Goal: Task Accomplishment & Management: Use online tool/utility

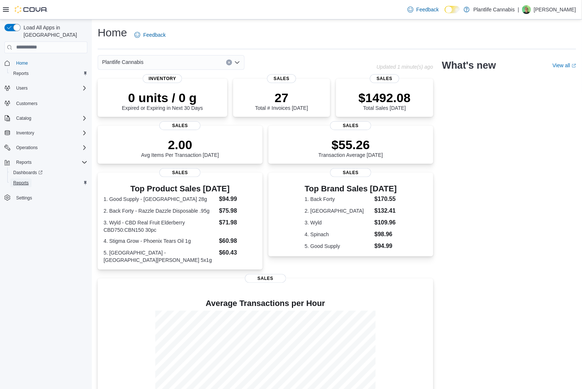
click at [25, 180] on span "Reports" at bounding box center [20, 183] width 15 height 6
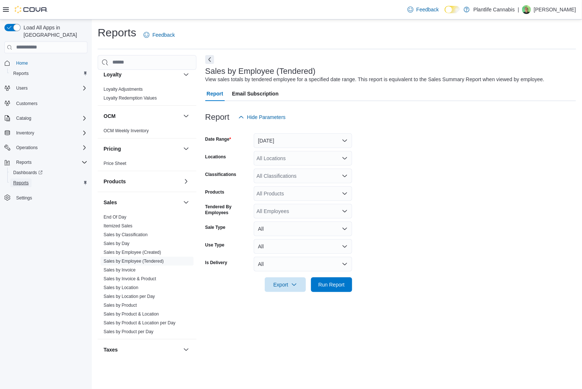
scroll to position [211, 0]
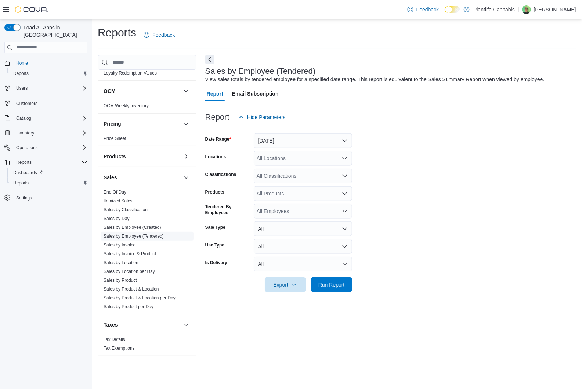
click at [159, 235] on link "Sales by Employee (Tendered)" at bounding box center [134, 236] width 60 height 5
click at [346, 141] on button "[DATE]" at bounding box center [303, 140] width 98 height 15
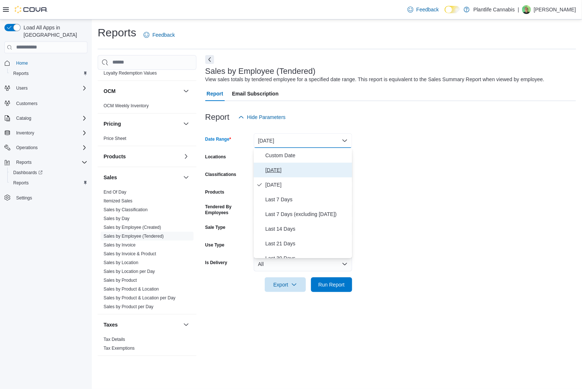
click at [284, 171] on span "[DATE]" at bounding box center [308, 170] width 84 height 9
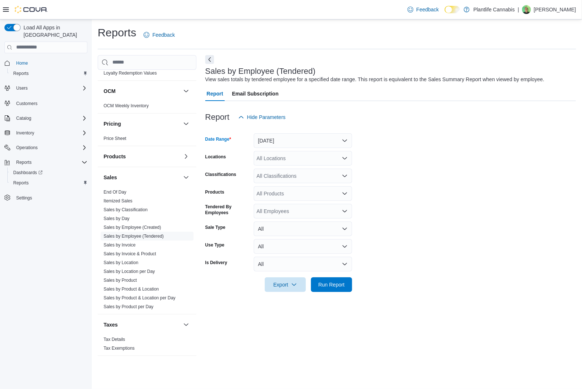
click at [288, 157] on div "All Locations" at bounding box center [303, 158] width 98 height 15
type input "***"
click at [296, 172] on span "St. [PERSON_NAME][GEOGRAPHIC_DATA]" at bounding box center [325, 170] width 104 height 7
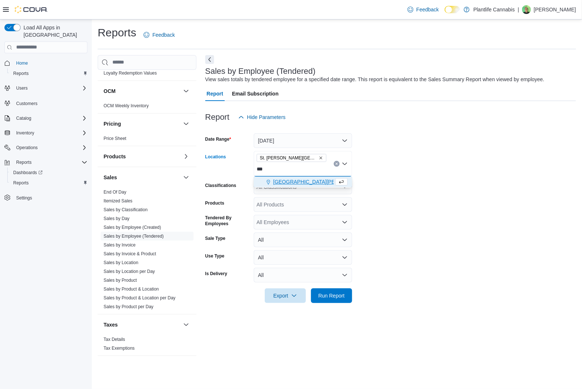
type input "***"
click at [299, 183] on span "[GEOGRAPHIC_DATA][PERSON_NAME]" at bounding box center [321, 181] width 96 height 7
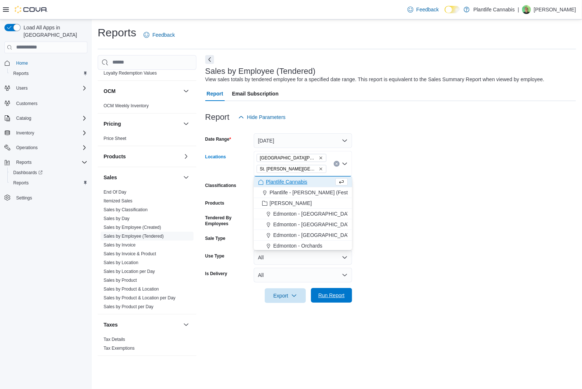
click at [336, 297] on span "Run Report" at bounding box center [331, 295] width 26 height 7
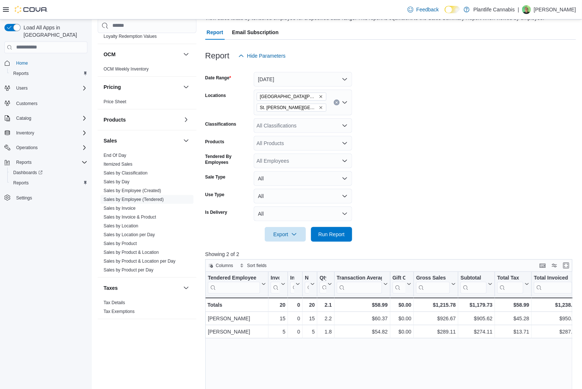
scroll to position [63, 0]
